Goal: Navigation & Orientation: Find specific page/section

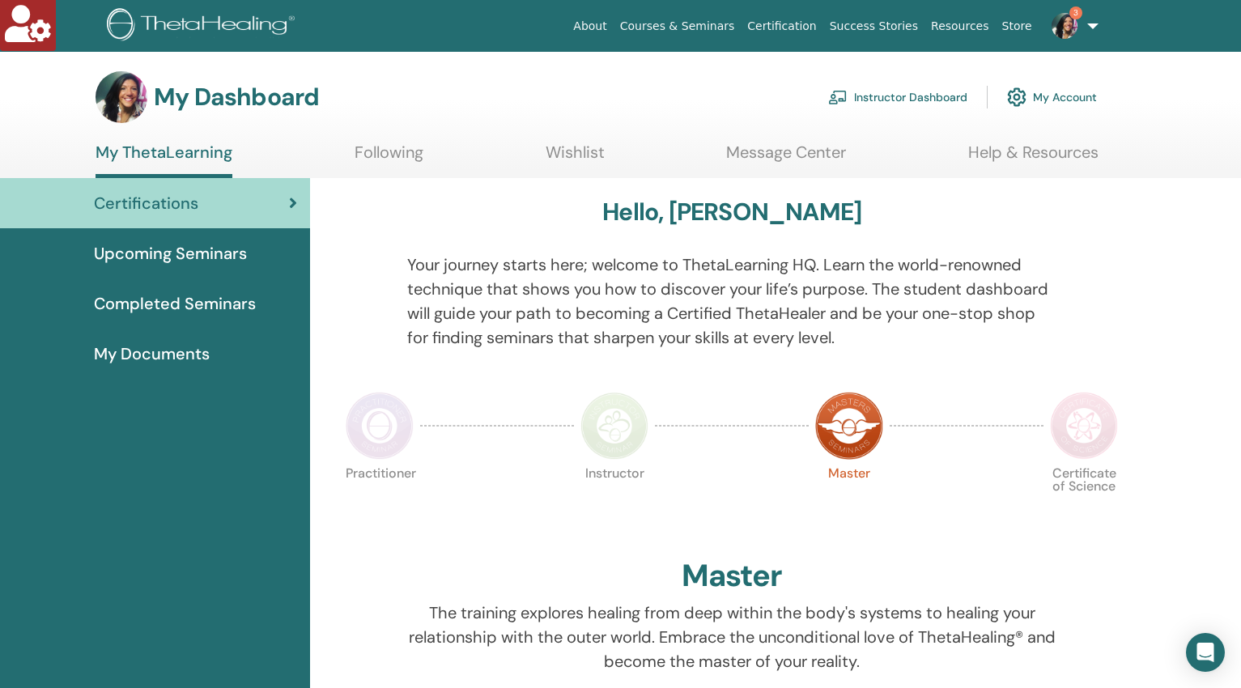
click at [862, 99] on link "Instructor Dashboard" at bounding box center [897, 97] width 139 height 36
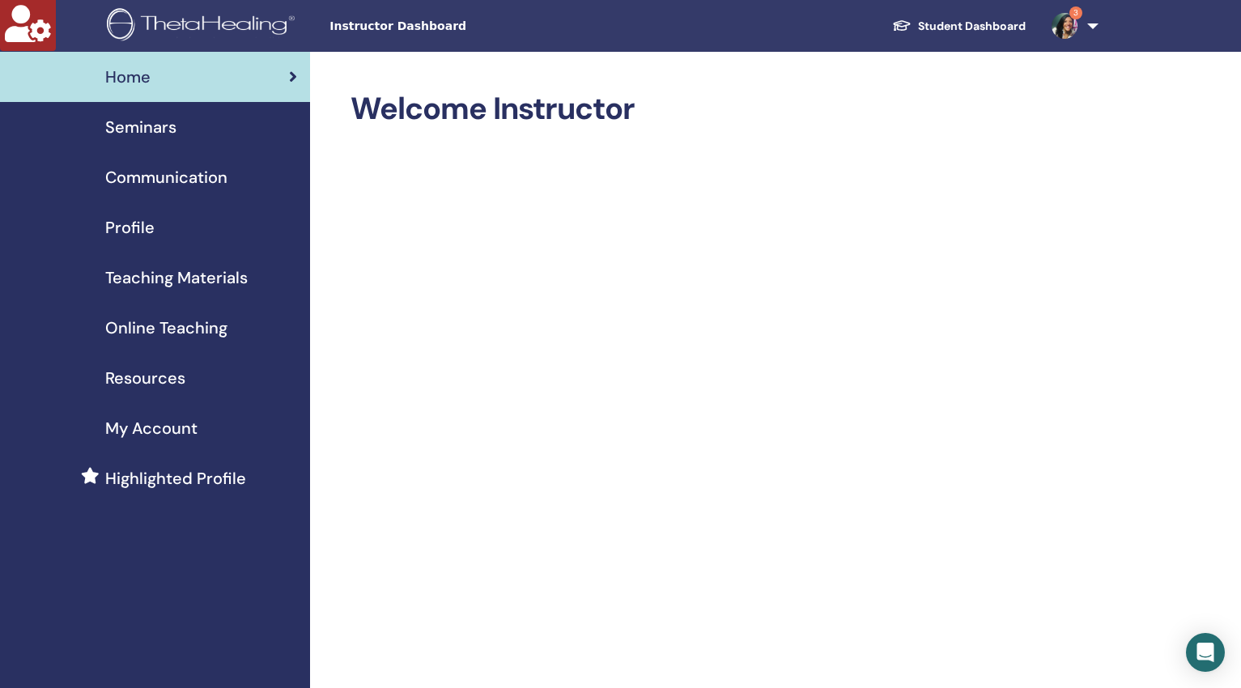
click at [143, 123] on span "Seminars" at bounding box center [140, 127] width 71 height 24
